Goal: Check status: Check status

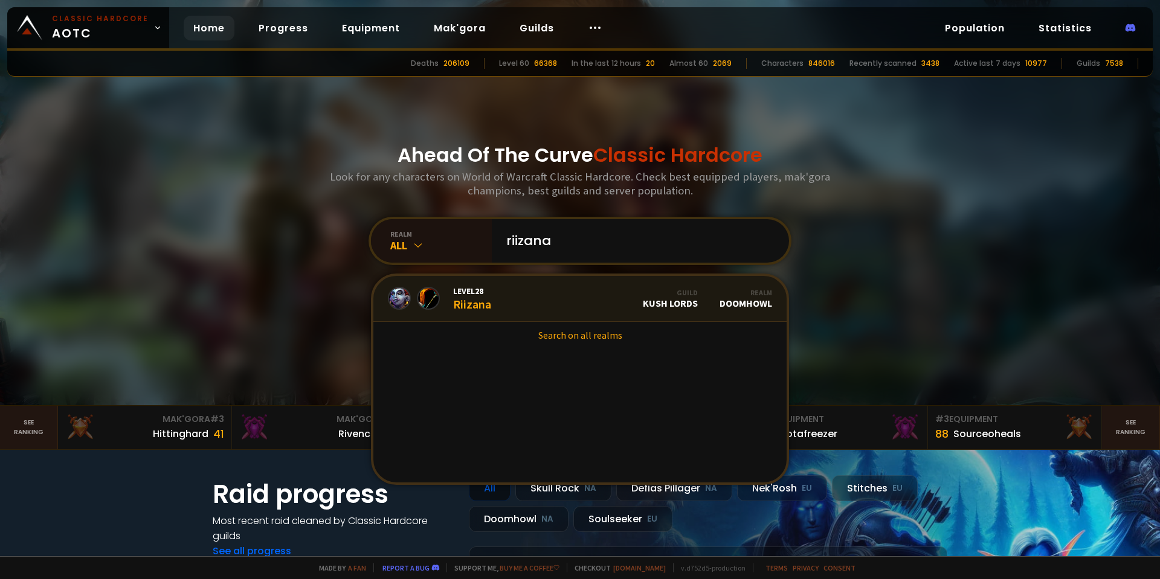
type input "riizana"
click at [485, 292] on span "Level 28" at bounding box center [472, 291] width 38 height 11
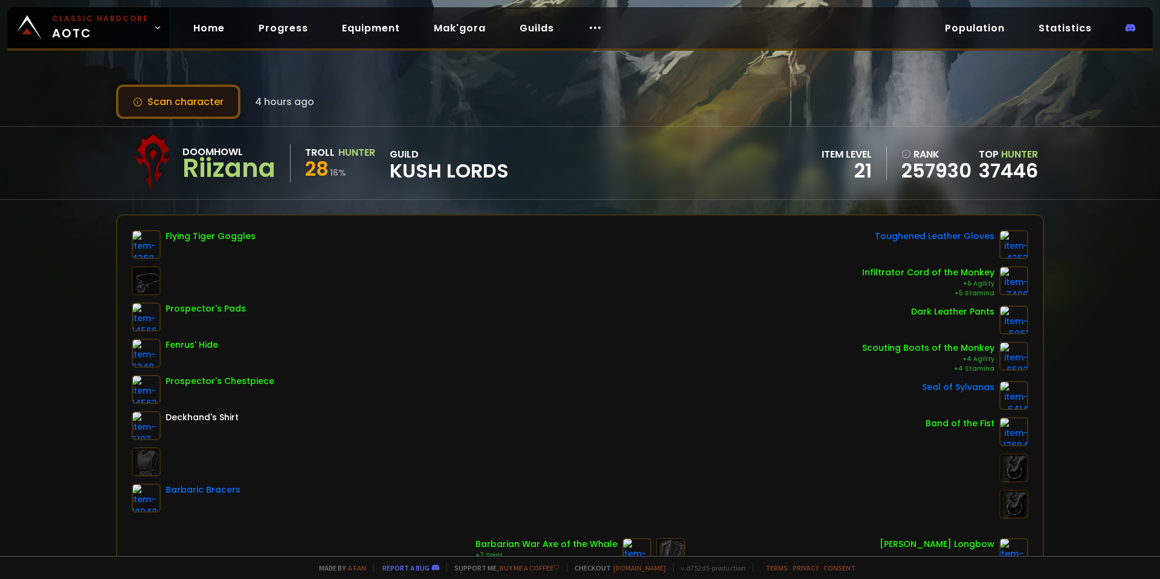
click at [196, 111] on button "Scan character" at bounding box center [178, 102] width 124 height 34
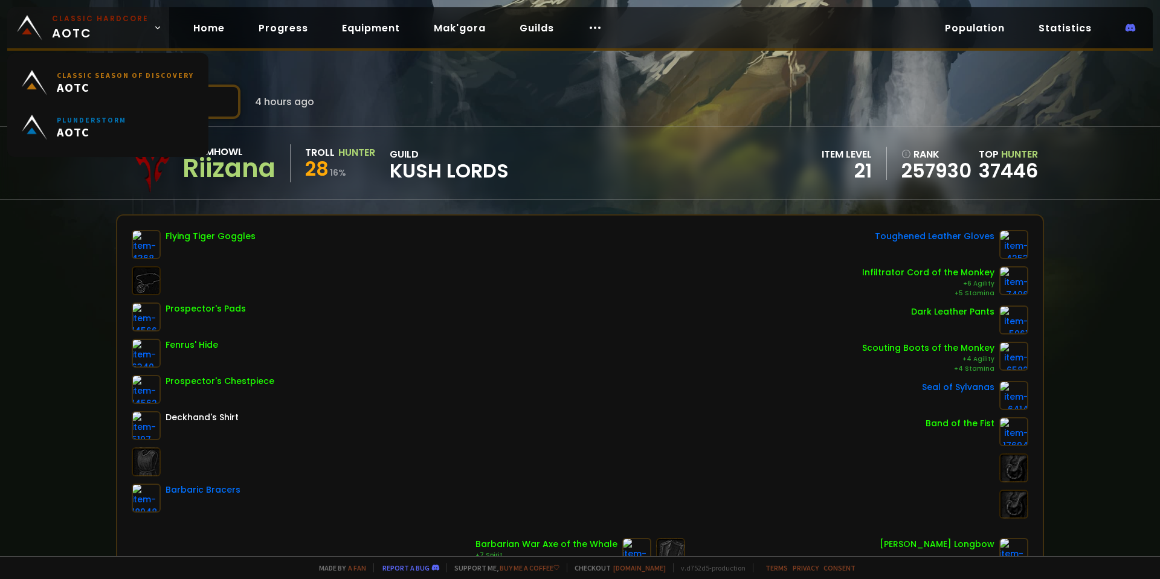
click at [105, 22] on small "Classic Hardcore" at bounding box center [100, 18] width 97 height 11
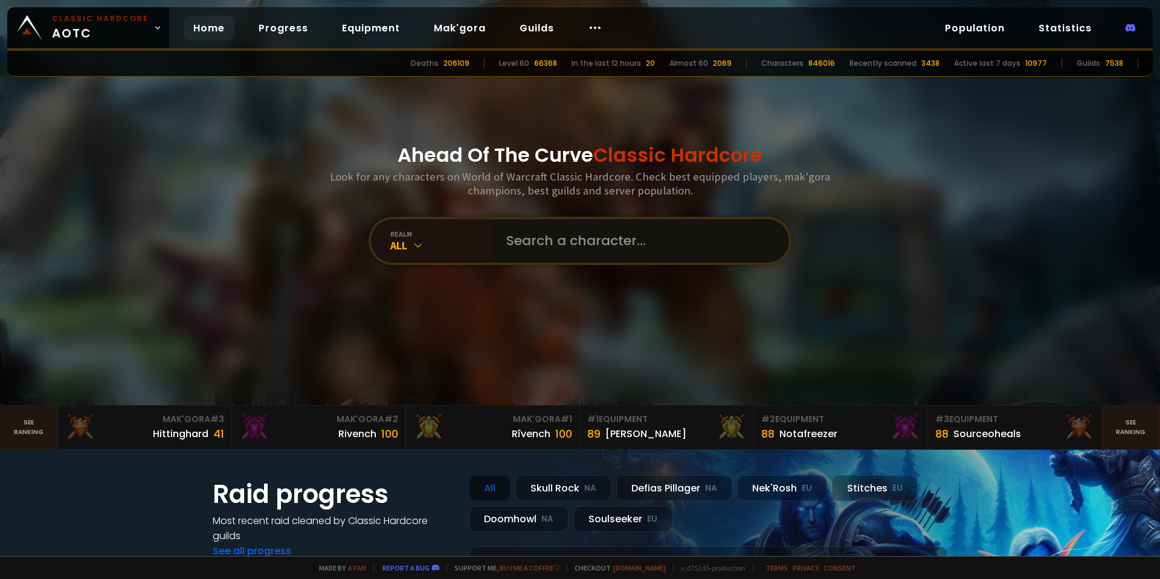
click at [621, 252] on input "text" at bounding box center [636, 240] width 275 height 43
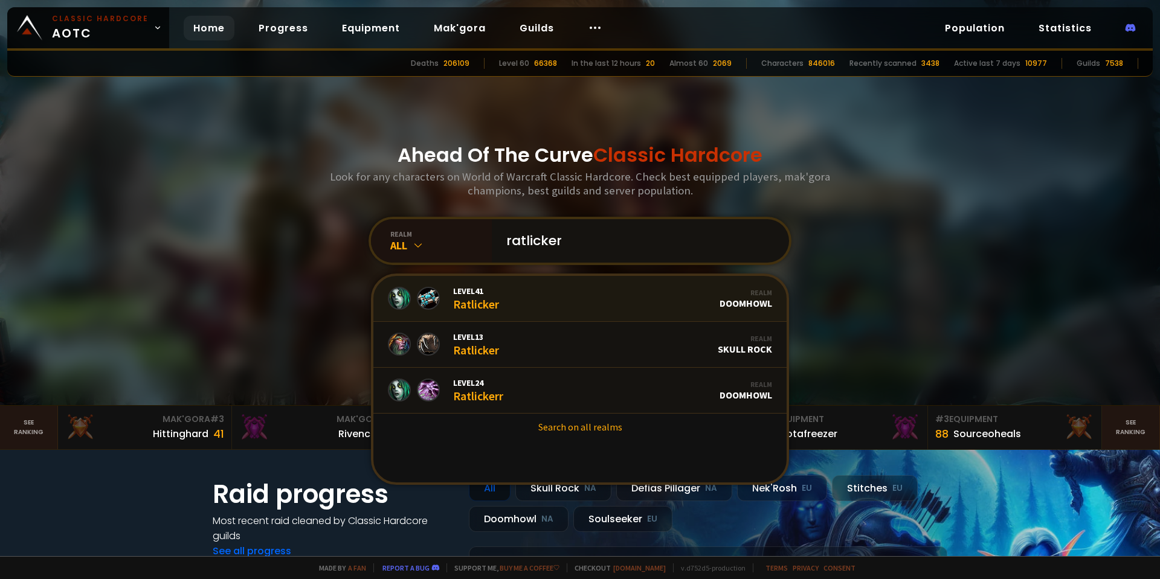
type input "ratlicker"
click at [560, 291] on link "Level 41 Ratlicker Realm Doomhowl" at bounding box center [579, 299] width 413 height 46
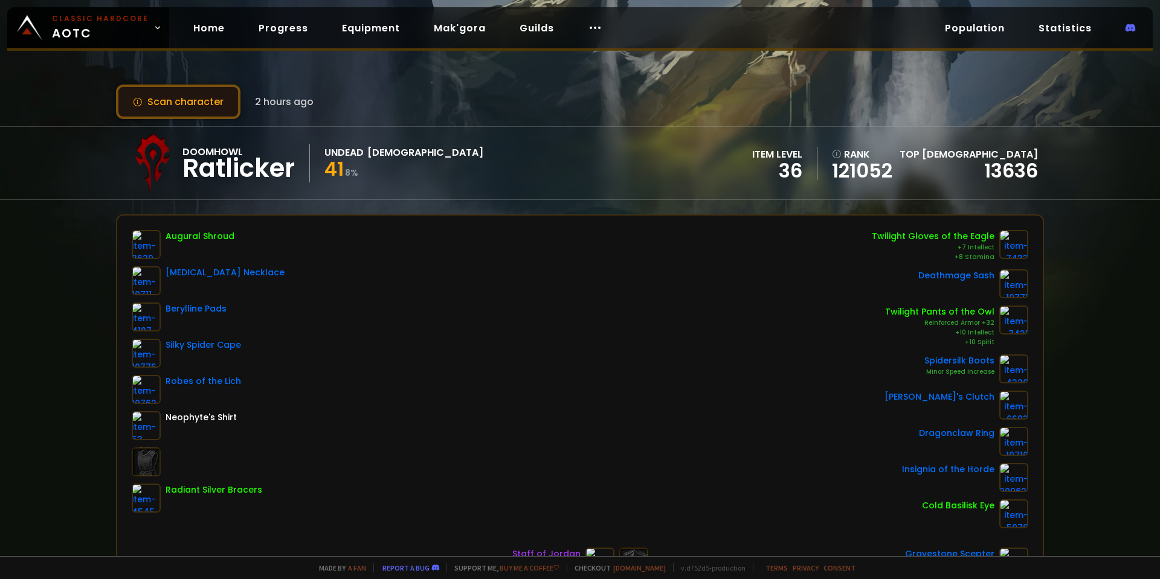
click at [223, 112] on button "Scan character" at bounding box center [178, 102] width 124 height 34
